Goal: Task Accomplishment & Management: Use online tool/utility

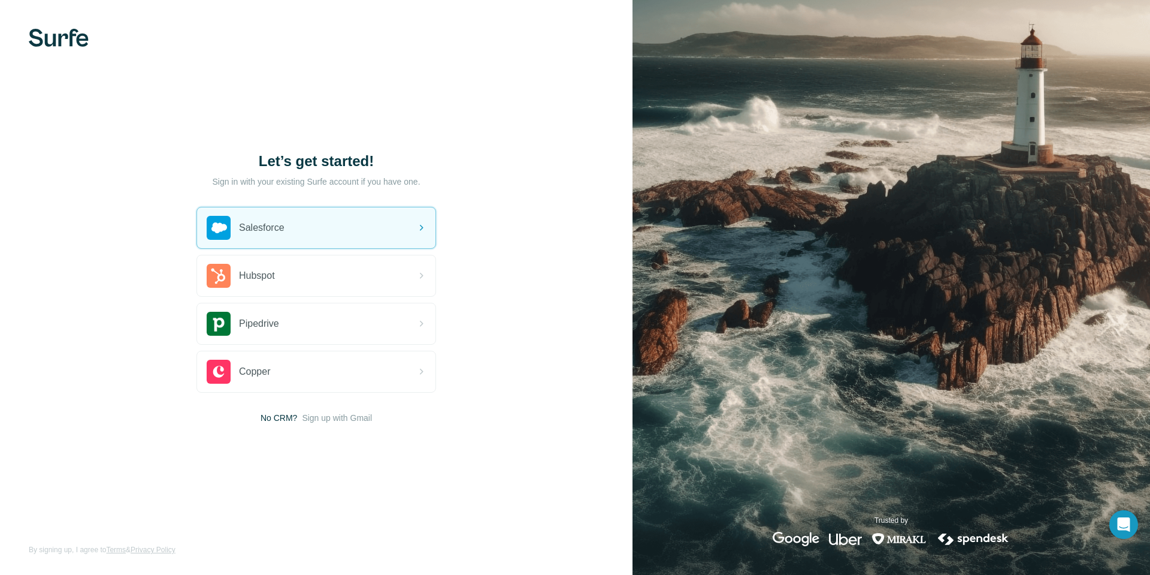
click at [340, 236] on div "Salesforce" at bounding box center [316, 227] width 238 height 41
click at [279, 236] on div "Salesforce" at bounding box center [246, 228] width 78 height 24
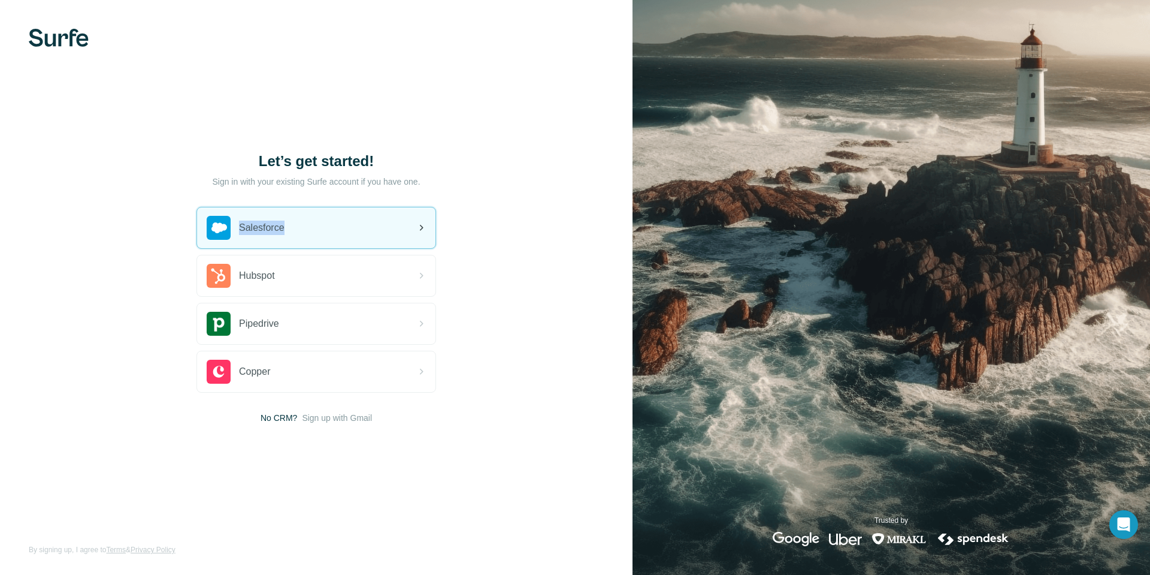
click at [279, 236] on div "Salesforce" at bounding box center [246, 228] width 78 height 24
